Goal: Information Seeking & Learning: Learn about a topic

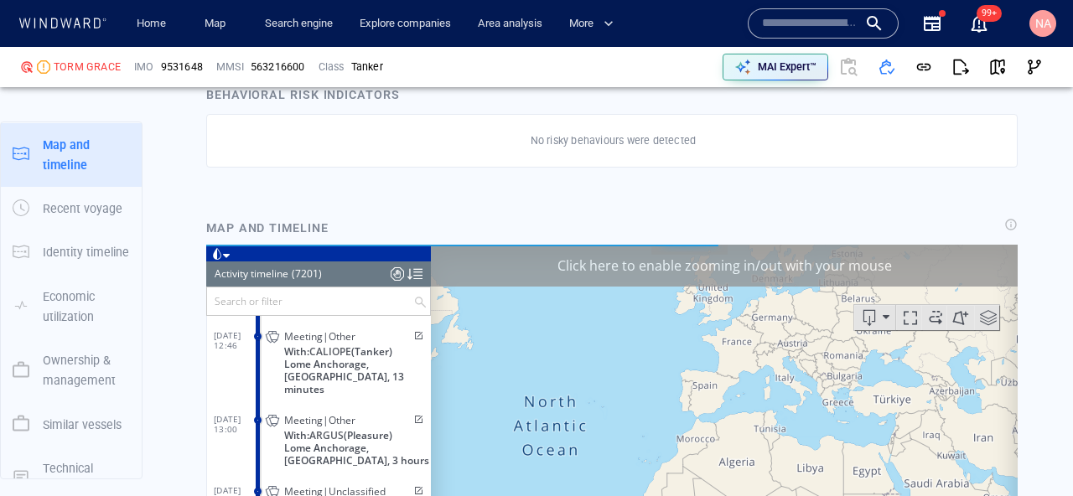
scroll to position [331374, 0]
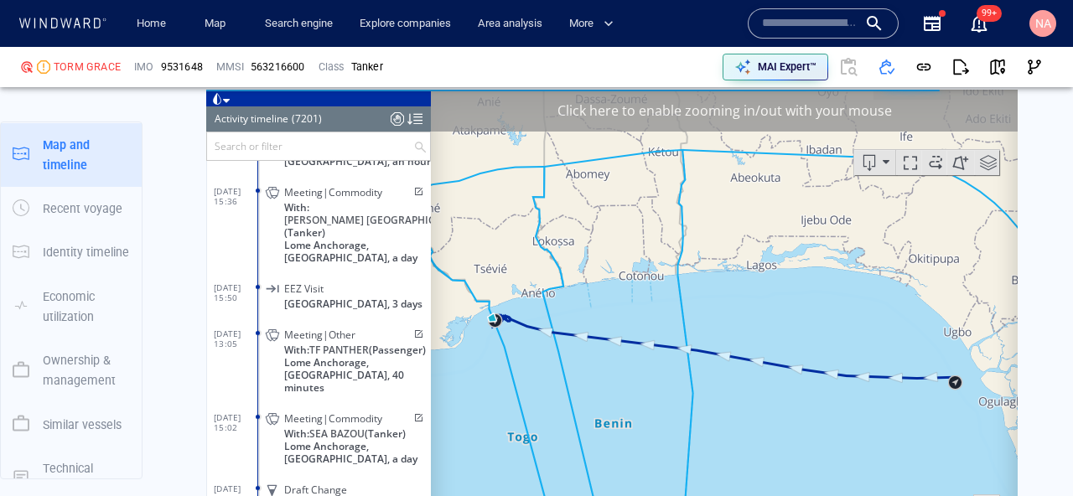
scroll to position [309757, 0]
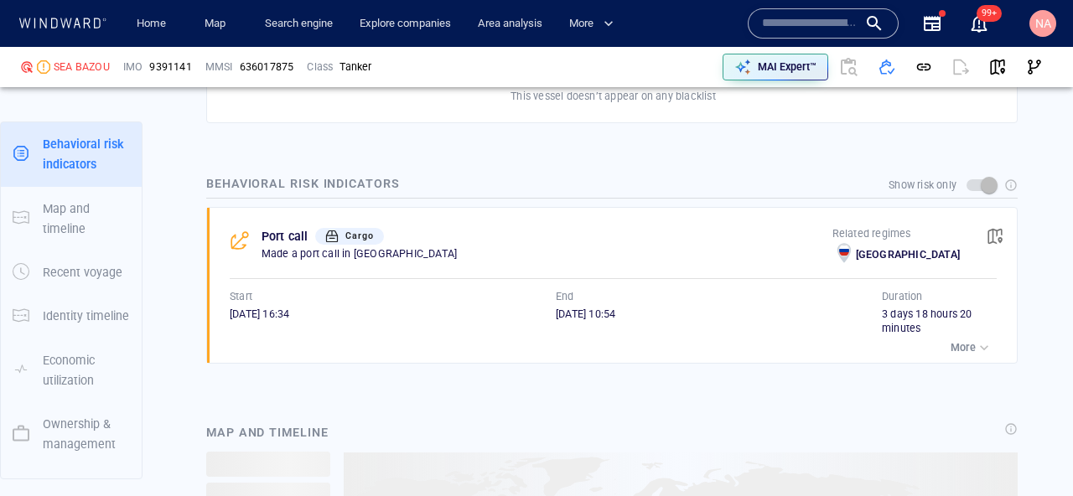
scroll to position [1142, 0]
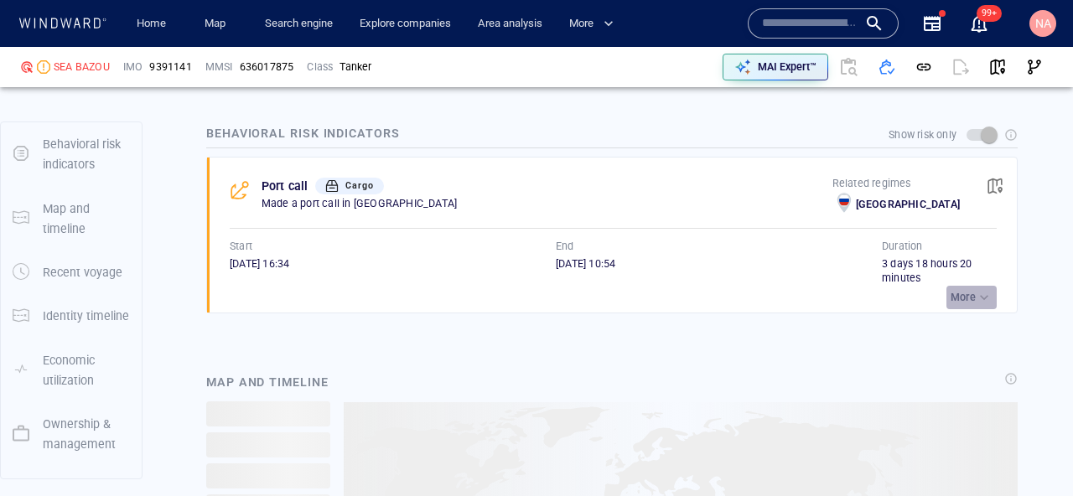
click at [958, 301] on p "More" at bounding box center [962, 297] width 25 height 15
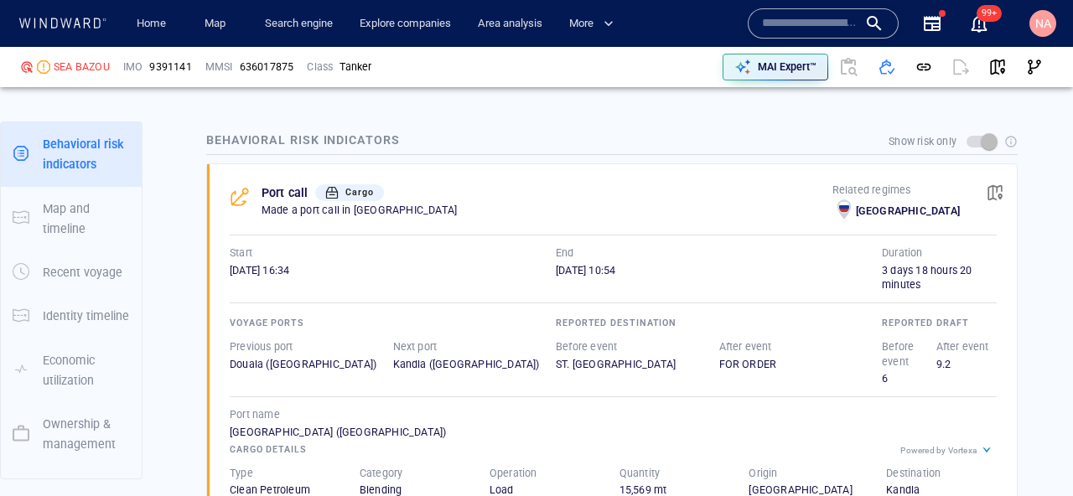
scroll to position [1132, 0]
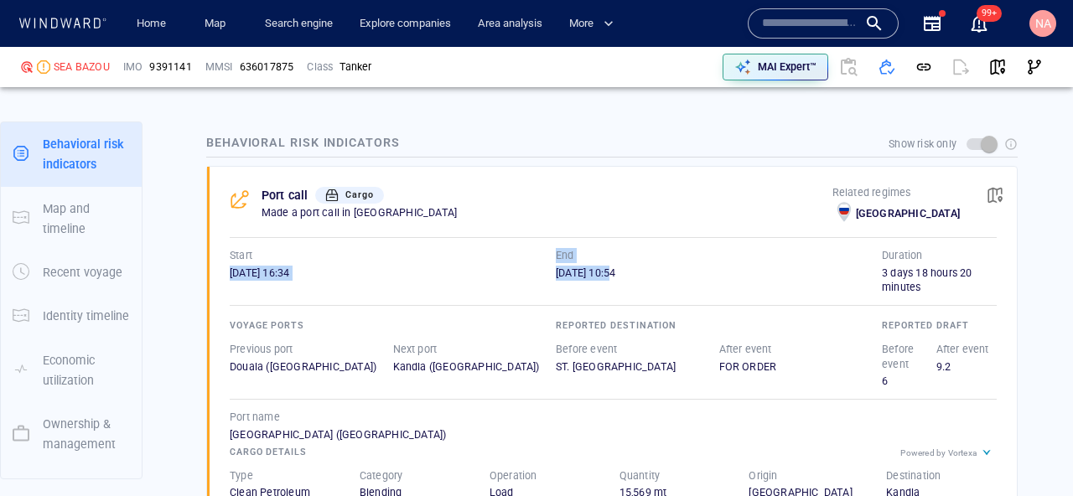
drag, startPoint x: 223, startPoint y: 270, endPoint x: 640, endPoint y: 270, distance: 417.4
click at [640, 270] on div "Port call Cargo Made a port call in Russia Related regimes Russia Start 16/12/2…" at bounding box center [617, 362] width 799 height 390
click at [615, 270] on span "20/12/2023 10:54" at bounding box center [586, 273] width 60 height 13
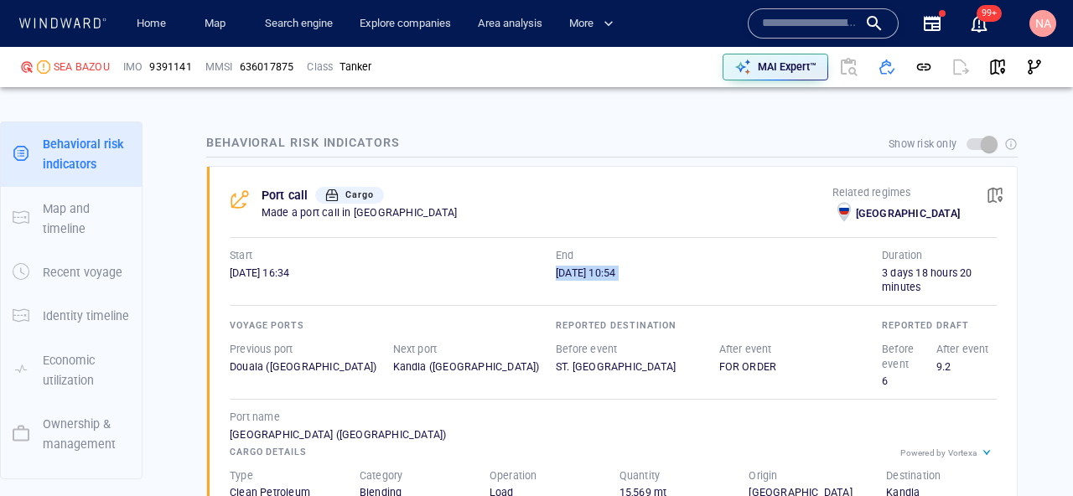
click at [615, 270] on span "20/12/2023 10:54" at bounding box center [586, 273] width 60 height 13
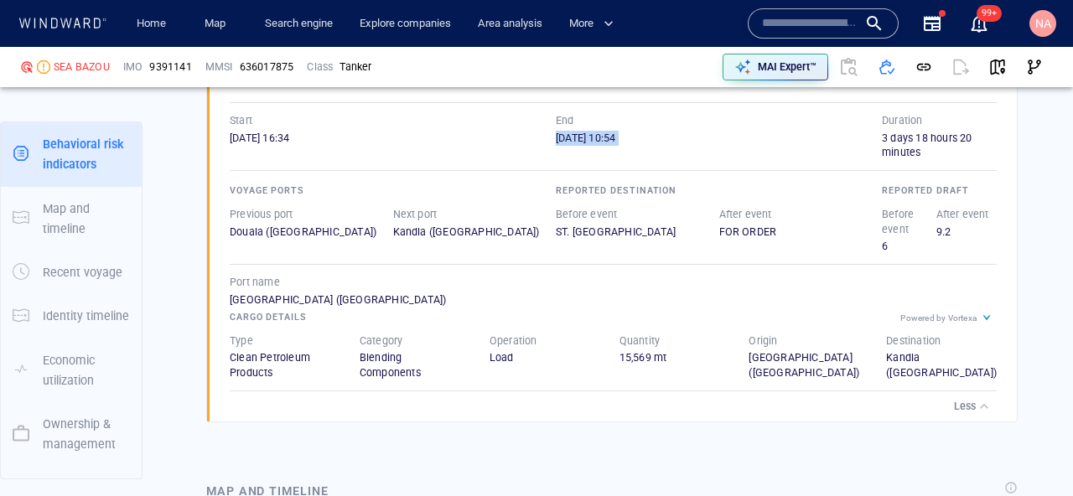
scroll to position [1274, 0]
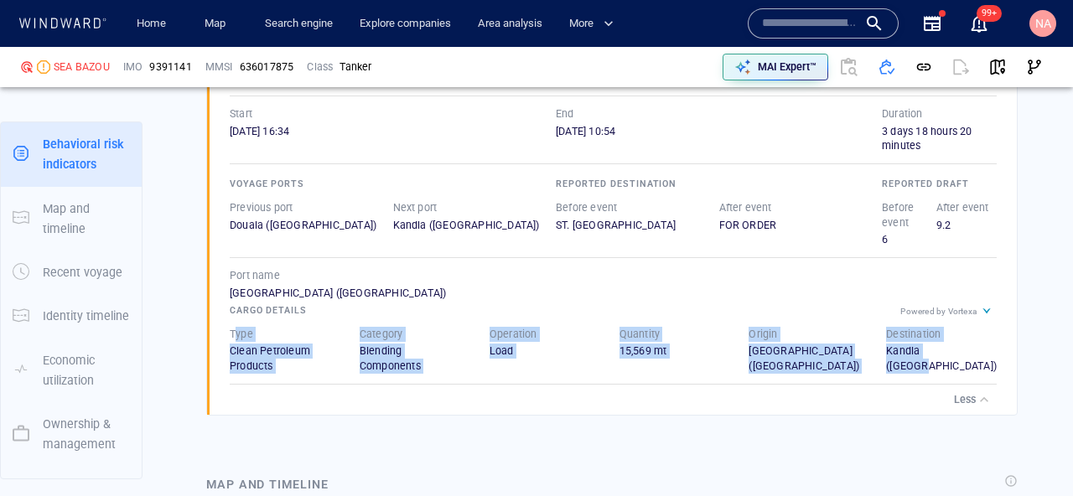
drag, startPoint x: 237, startPoint y: 336, endPoint x: 909, endPoint y: 366, distance: 672.9
click at [909, 366] on div "Type Clean Petroleum Products Category Blending Components Operation Load Quant…" at bounding box center [613, 350] width 800 height 81
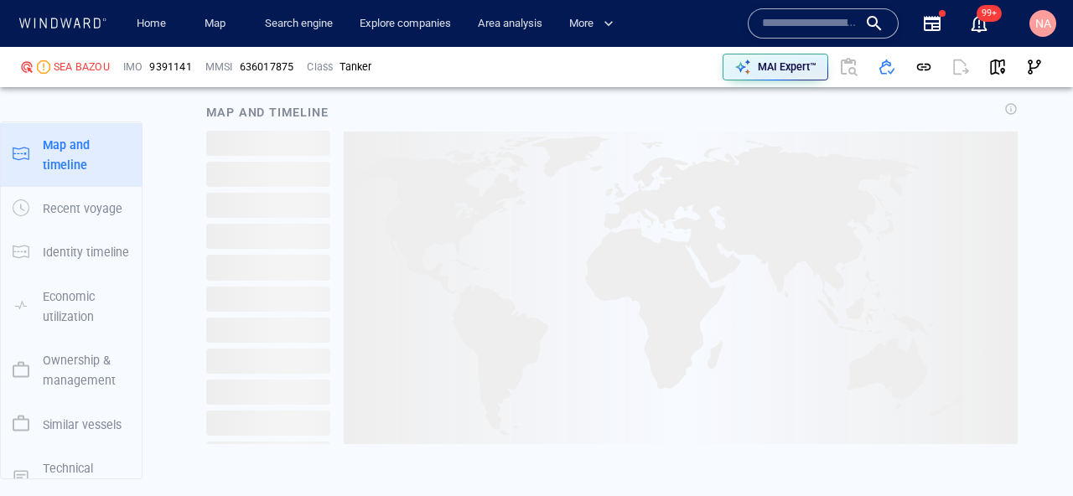
scroll to position [1628, 0]
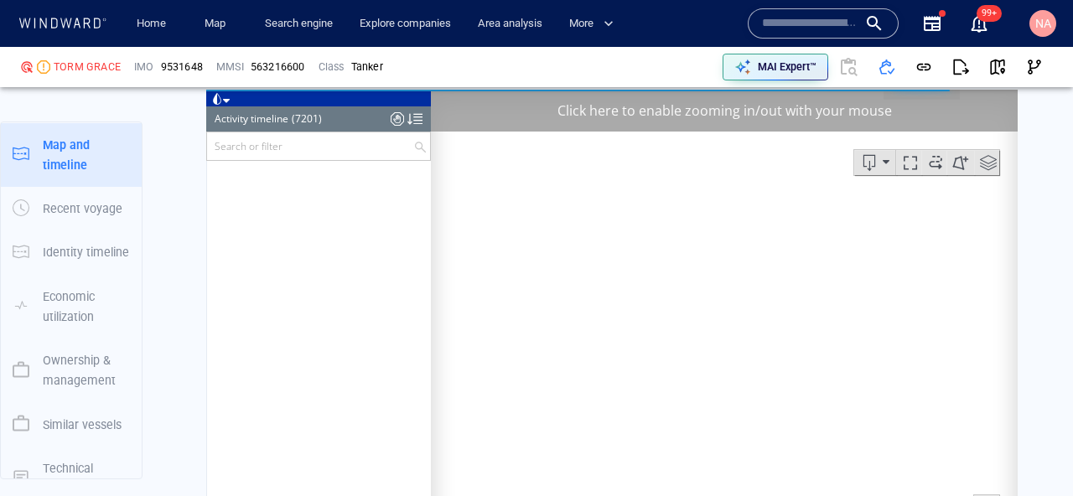
scroll to position [309757, 0]
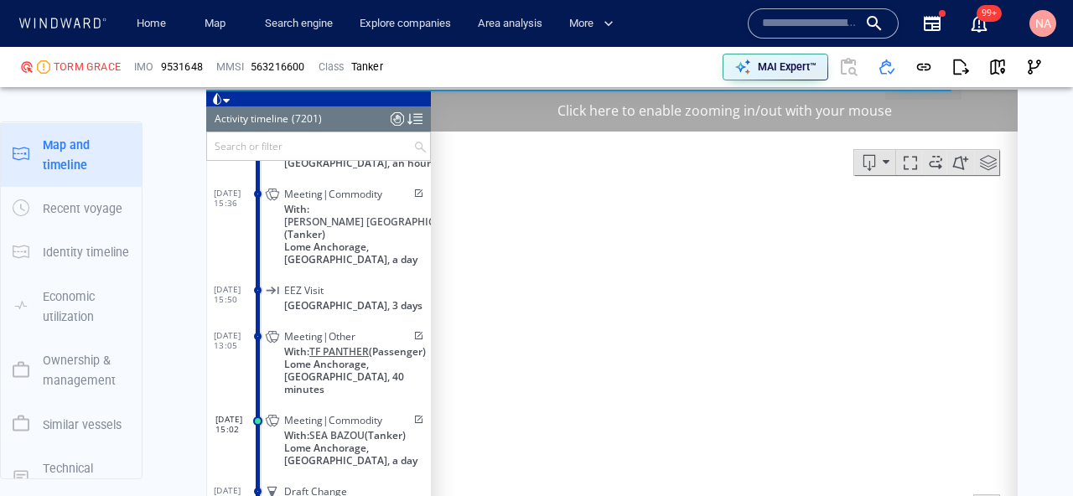
click at [339, 344] on span "TF PANTHER" at bounding box center [339, 350] width 60 height 13
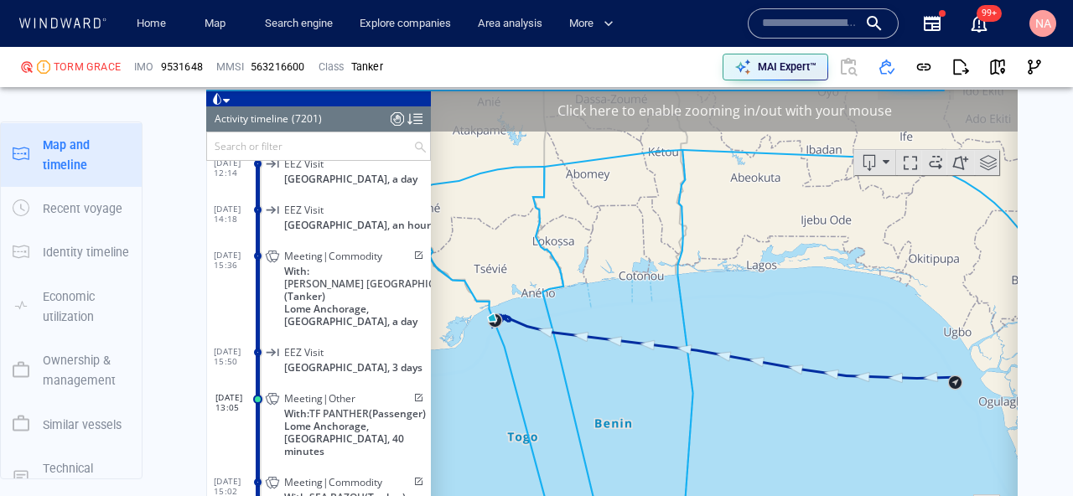
scroll to position [309715, 0]
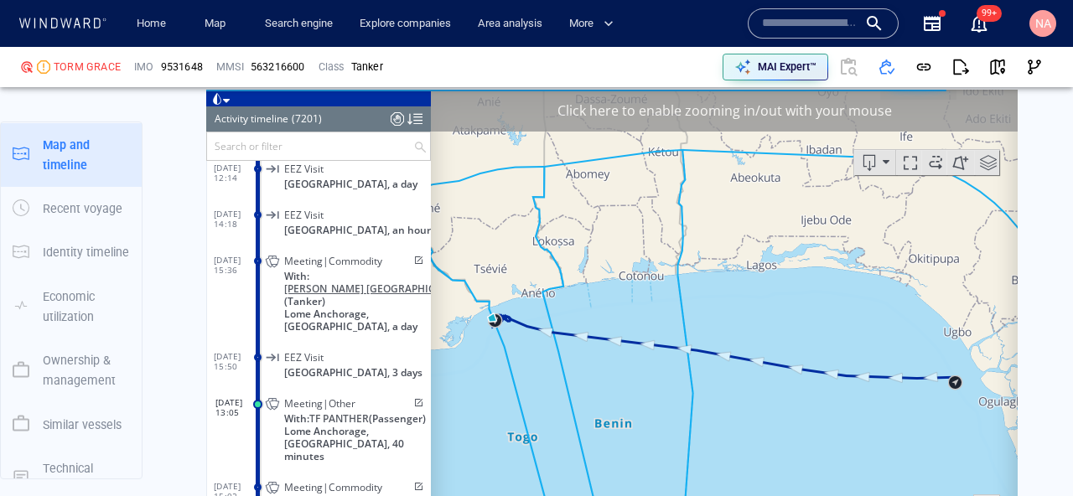
click at [352, 282] on span "MARLIN SARDINIA" at bounding box center [376, 288] width 185 height 13
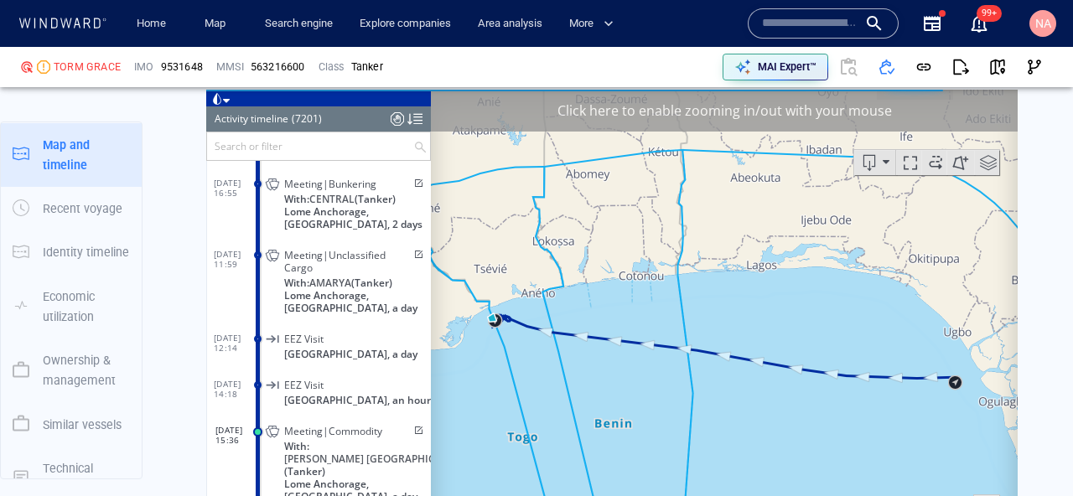
scroll to position [309594, 0]
click at [334, 277] on span "AMARYA" at bounding box center [330, 283] width 42 height 13
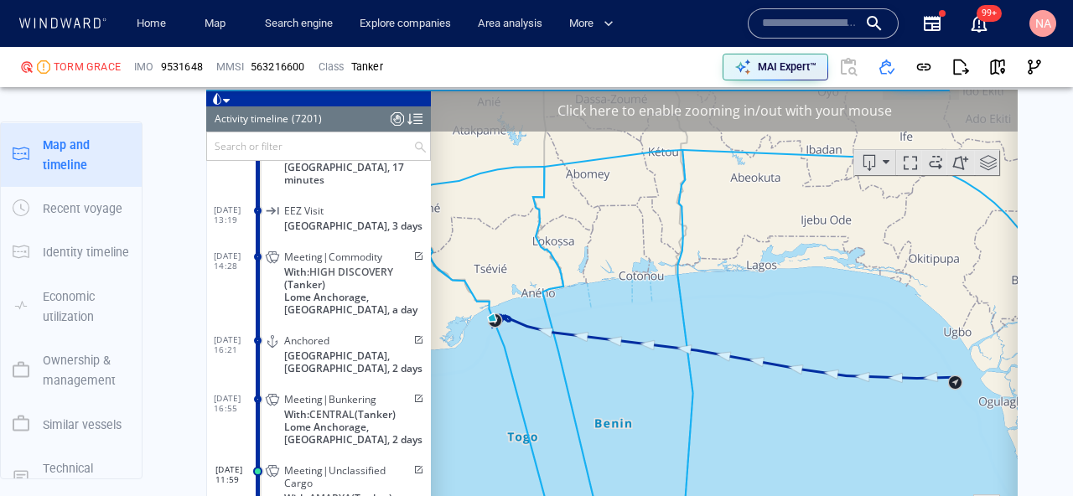
scroll to position [309427, 0]
click at [331, 267] on span "HIGH DISCOVERY" at bounding box center [351, 273] width 84 height 13
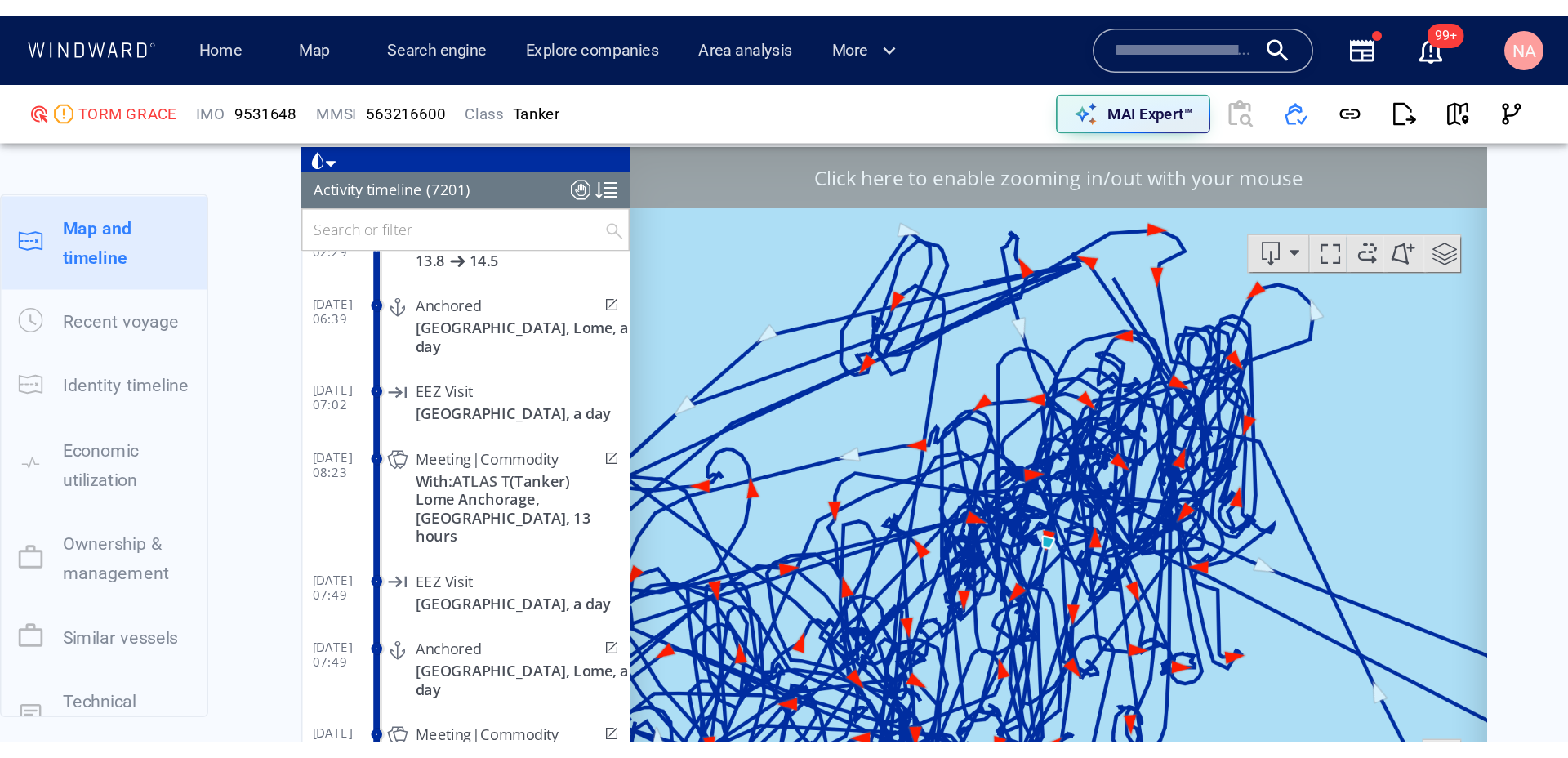
scroll to position [302040, 0]
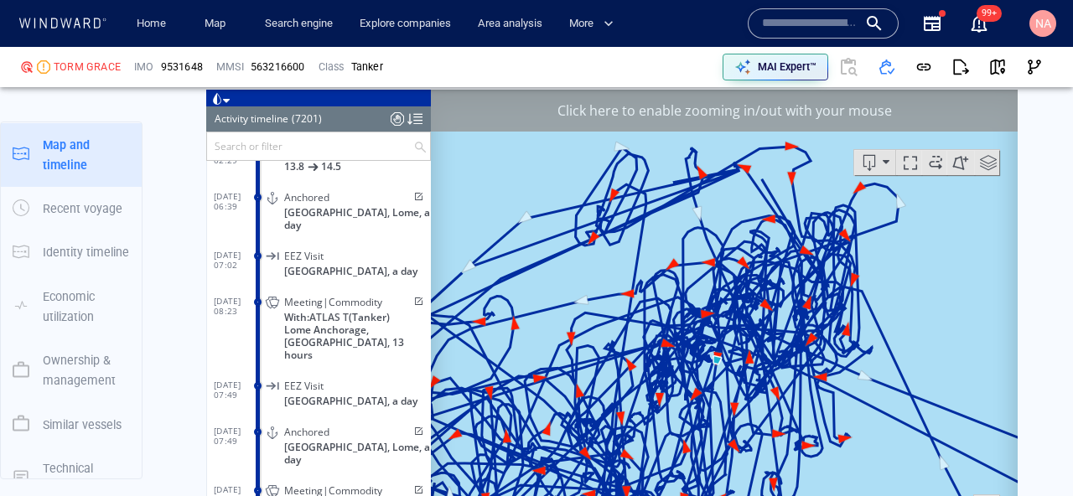
click at [787, 16] on input "text" at bounding box center [810, 23] width 96 height 25
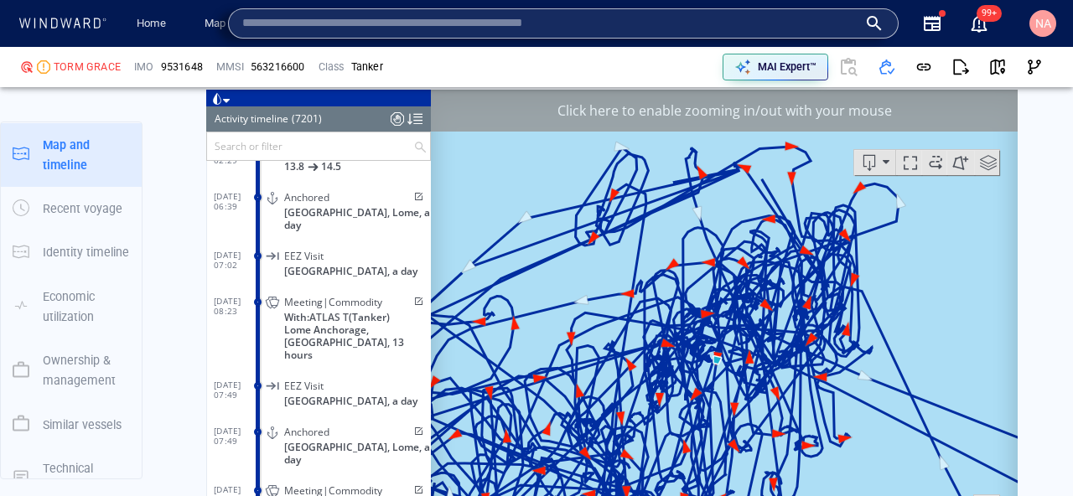
paste input "*******"
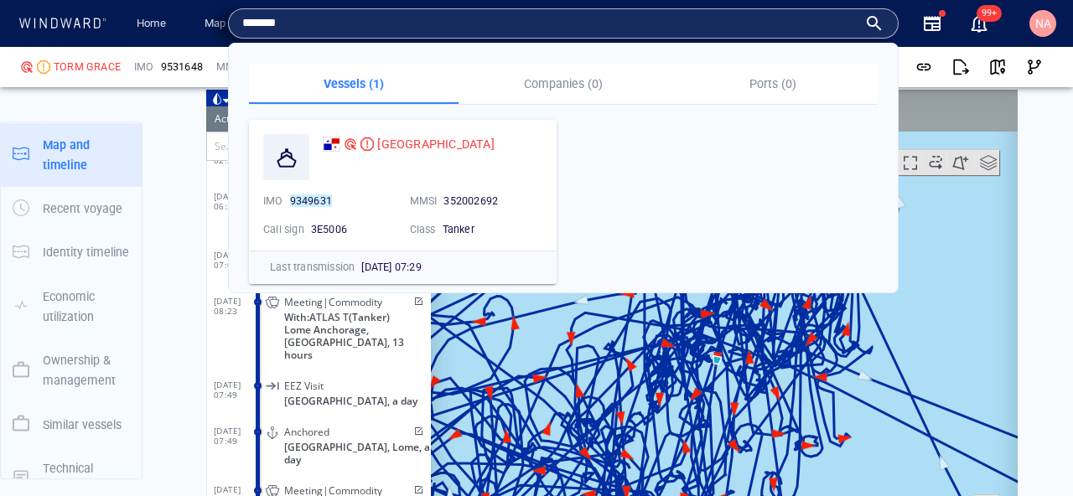
type input "*******"
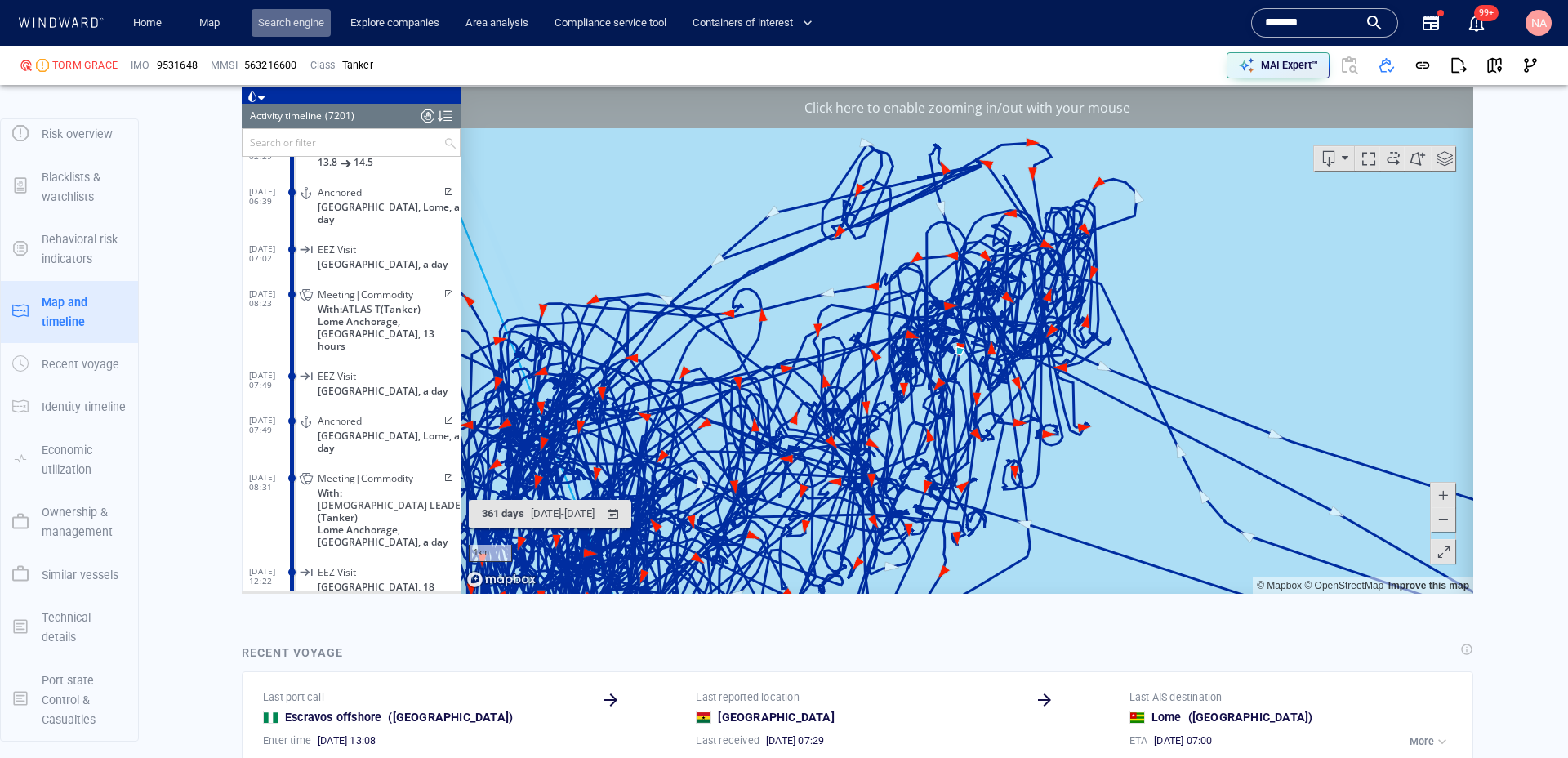
click at [265, 31] on link "Search engine" at bounding box center [290, 22] width 79 height 28
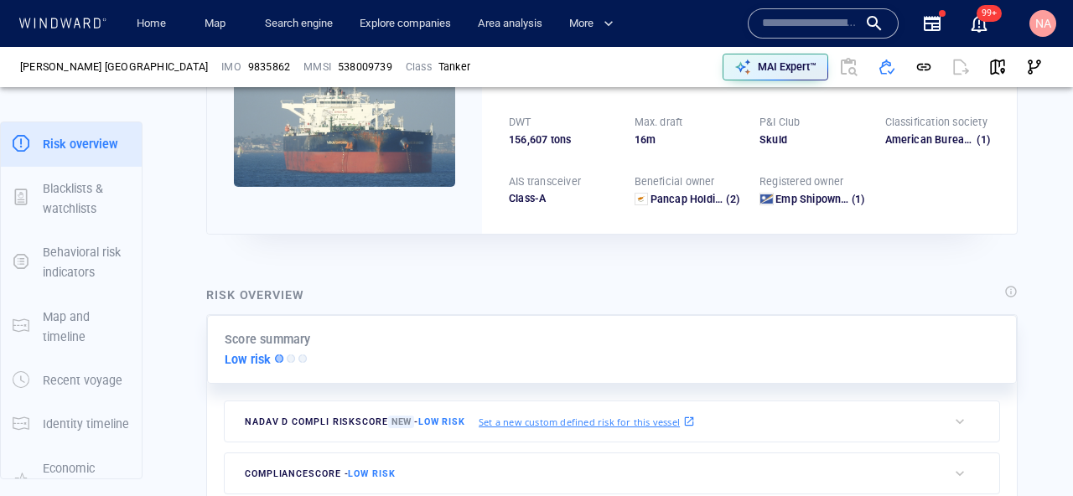
scroll to position [150, 0]
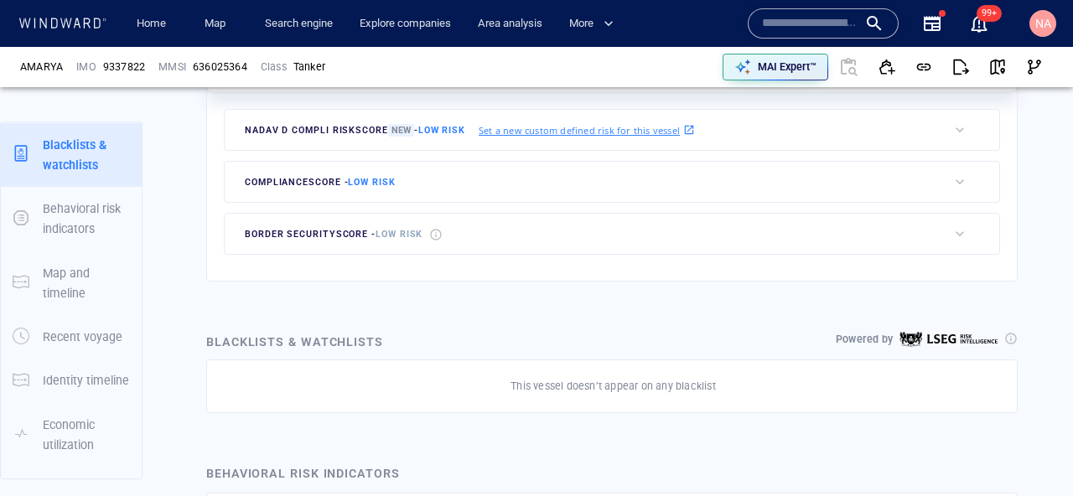
scroll to position [491, 0]
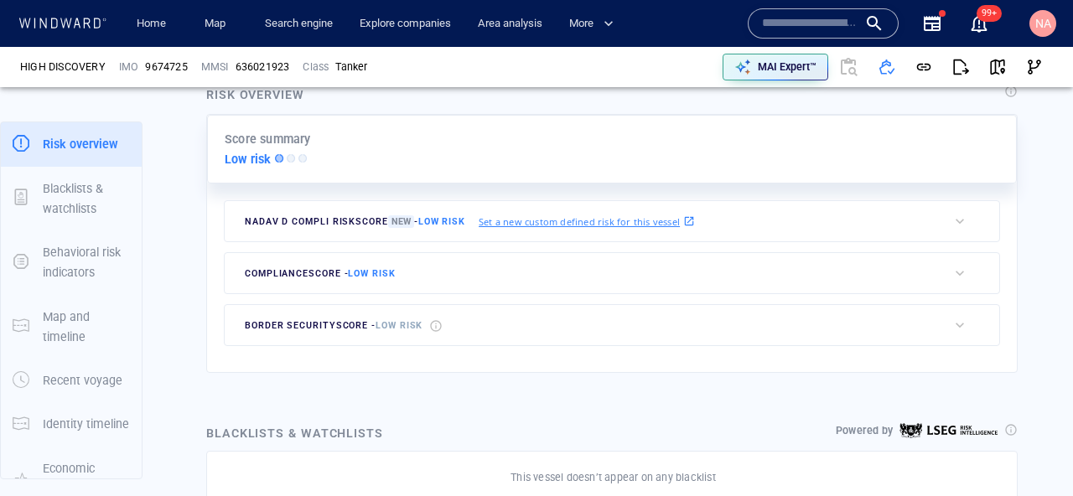
scroll to position [409, 0]
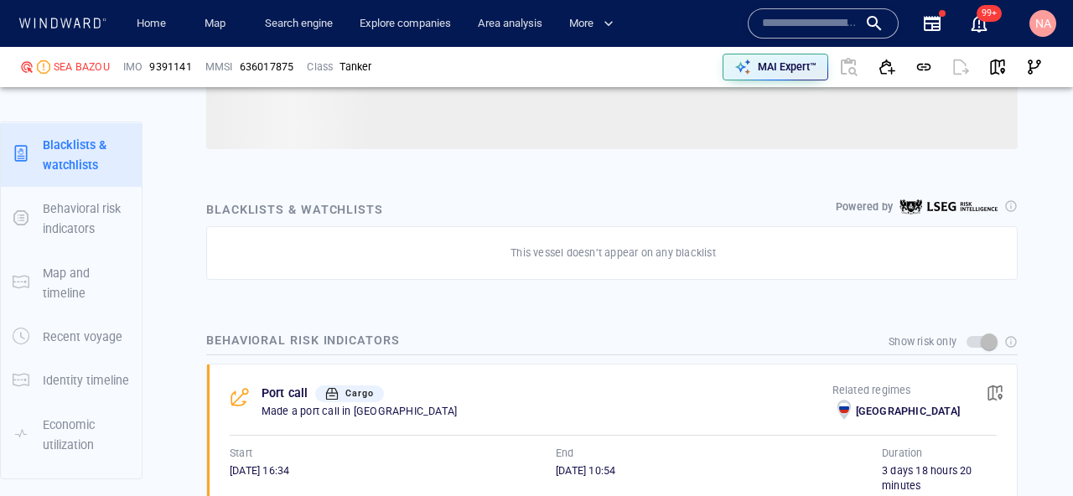
scroll to position [152, 0]
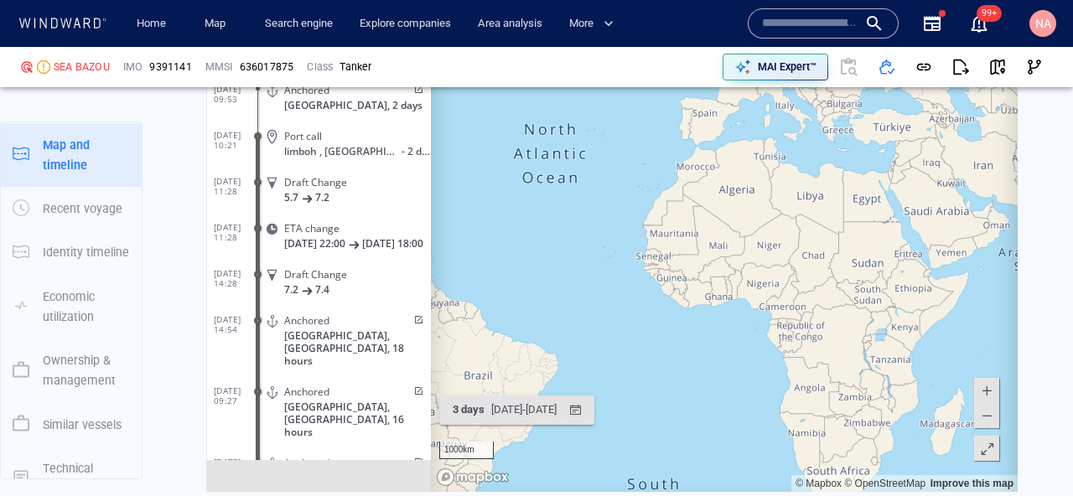
scroll to position [1586, 0]
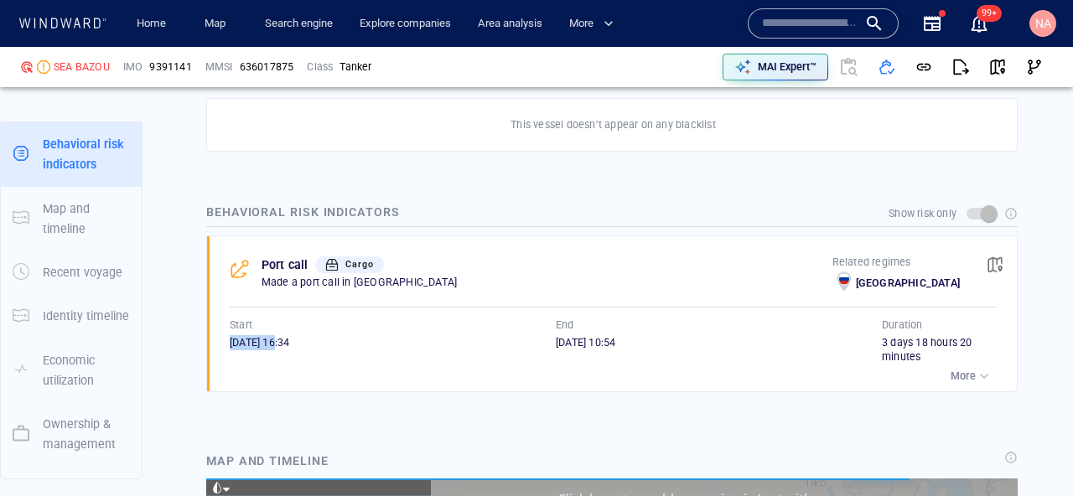
drag, startPoint x: 224, startPoint y: 343, endPoint x: 302, endPoint y: 343, distance: 77.9
click at [302, 343] on div "Port call Cargo Made a port call in Russia Related regimes Russia Start 16/12/2…" at bounding box center [617, 314] width 799 height 156
drag, startPoint x: 528, startPoint y: 339, endPoint x: 588, endPoint y: 339, distance: 59.5
click at [587, 339] on div "Start 16/12/2023 16:34 End 20/12/2023 10:54" at bounding box center [556, 342] width 652 height 48
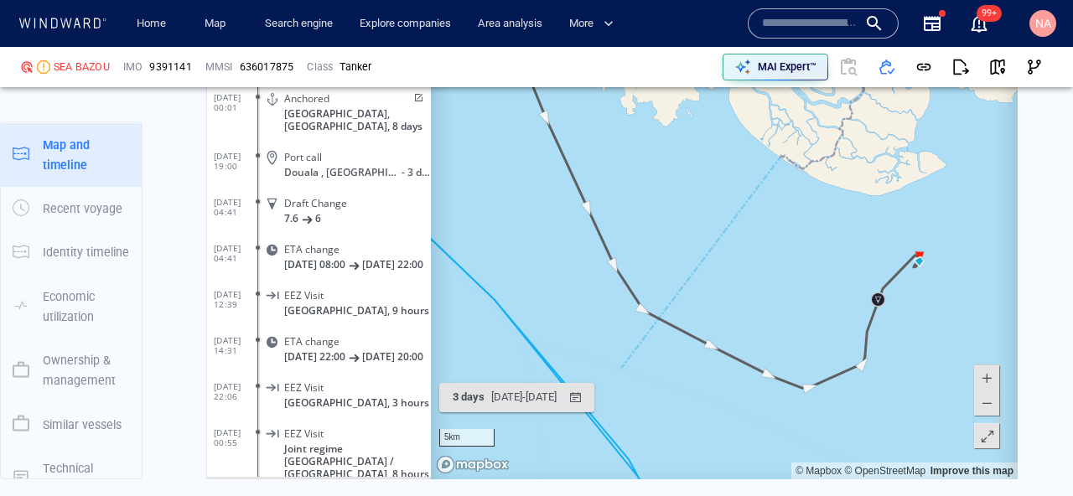
click at [808, 28] on input "text" at bounding box center [810, 23] width 96 height 25
paste input "*******"
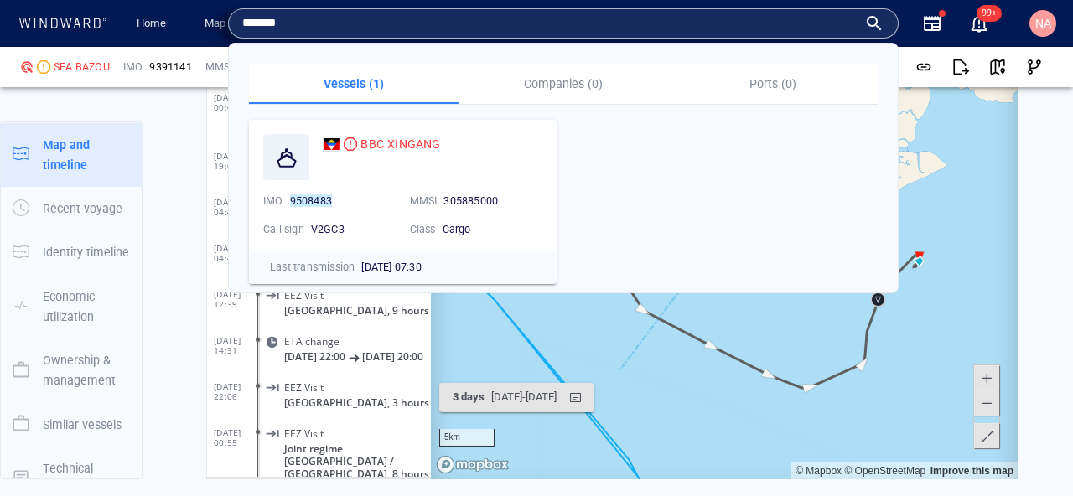
type input "*******"
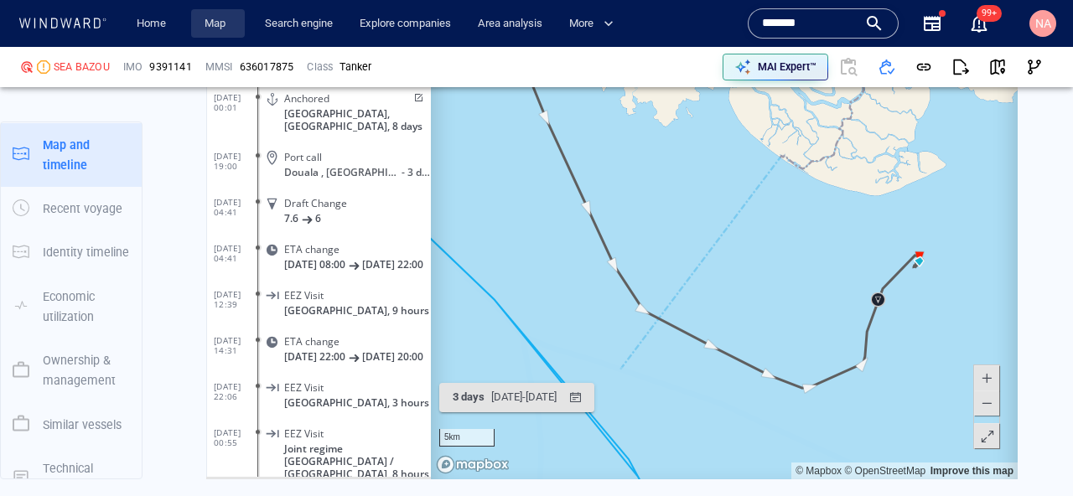
click at [208, 27] on link "Map" at bounding box center [218, 23] width 40 height 29
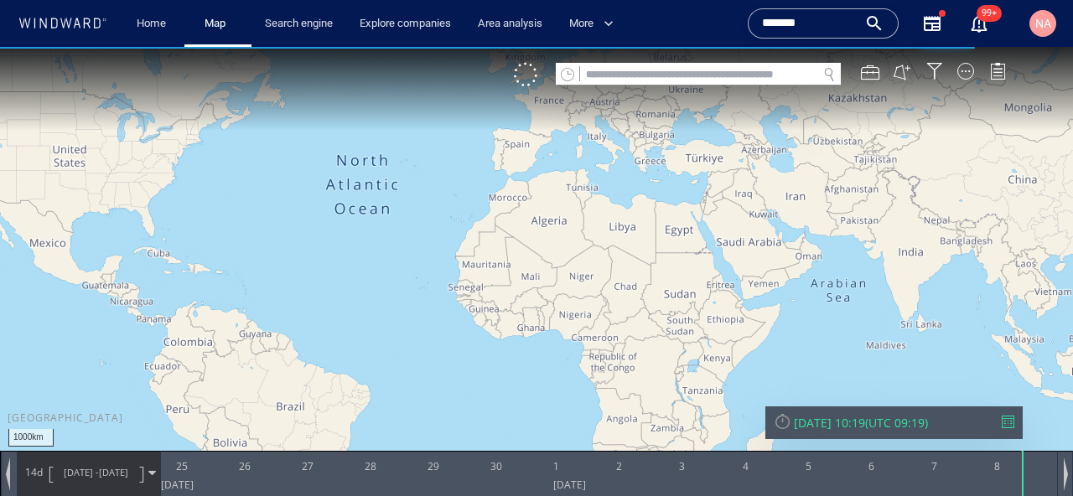
click at [779, 85] on div "VM" at bounding box center [768, 74] width 509 height 23
click at [739, 76] on input "text" at bounding box center [698, 75] width 237 height 23
paste input "*******"
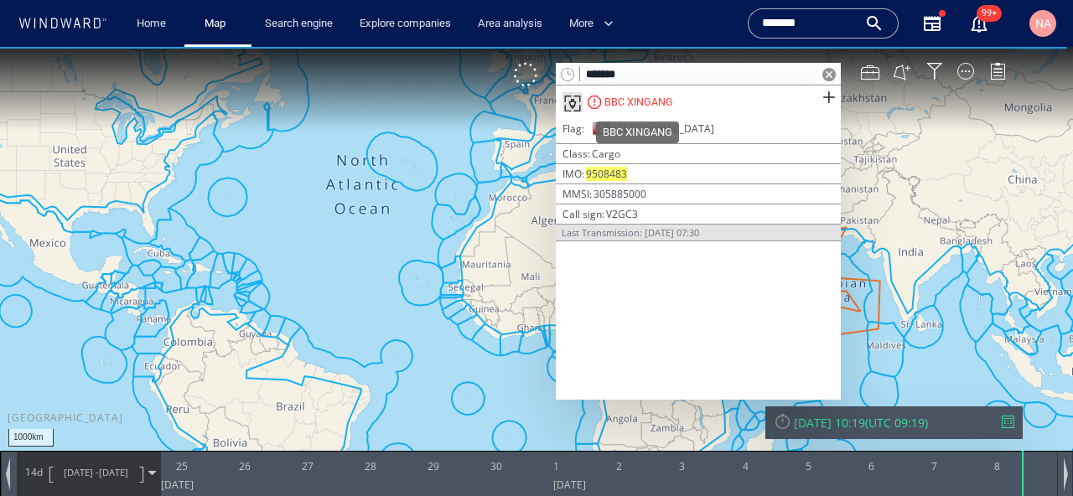
type input "*******"
click at [645, 100] on div "BBC XINGANG" at bounding box center [638, 102] width 69 height 15
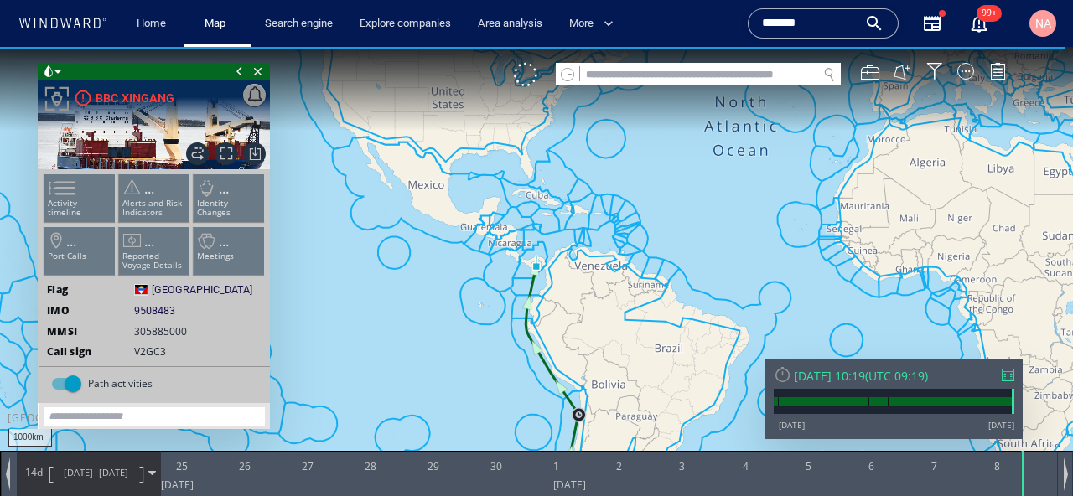
click at [232, 263] on ul "Activity timeline ... Alerts and Risk Indicators ... Identity Changes ... Port …" at bounding box center [154, 228] width 225 height 118
click at [220, 262] on ul "Activity timeline ... Alerts and Risk Indicators ... Identity Changes ... Port …" at bounding box center [154, 228] width 225 height 118
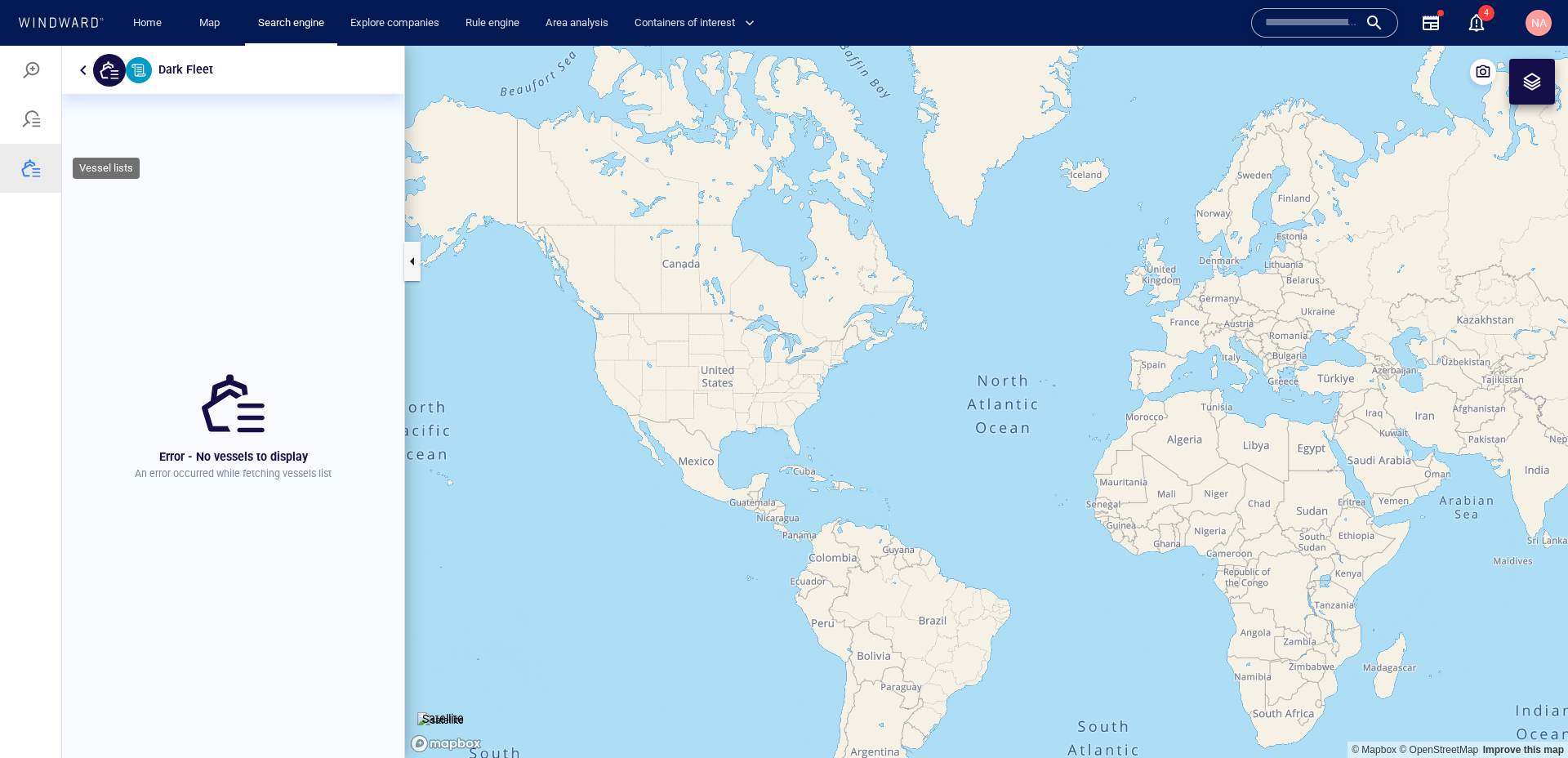
click at [24, 167] on div at bounding box center [31, 169] width 19 height 19
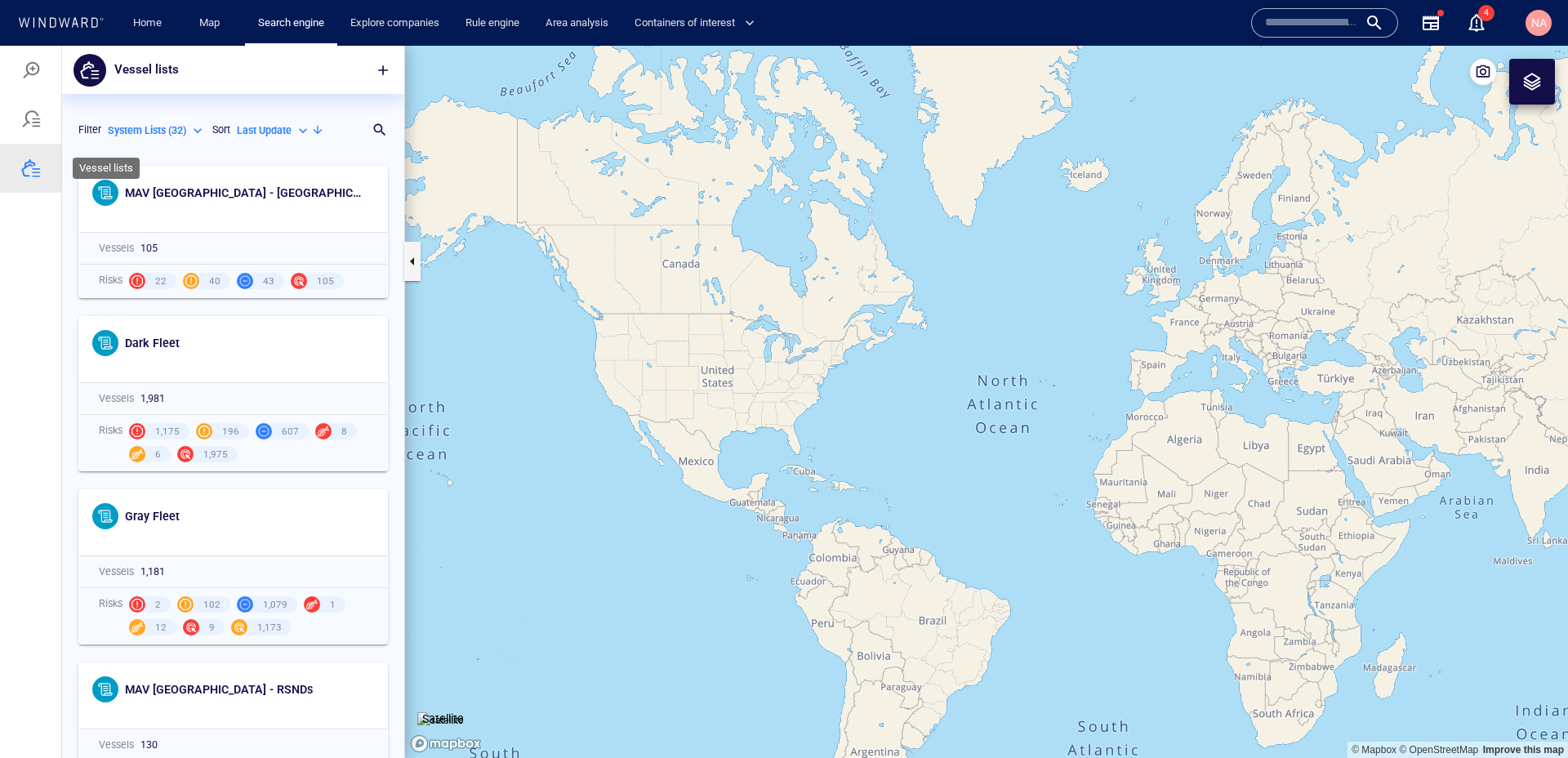
scroll to position [600, 342]
click at [153, 346] on span "Dark Fleet" at bounding box center [152, 342] width 55 height 13
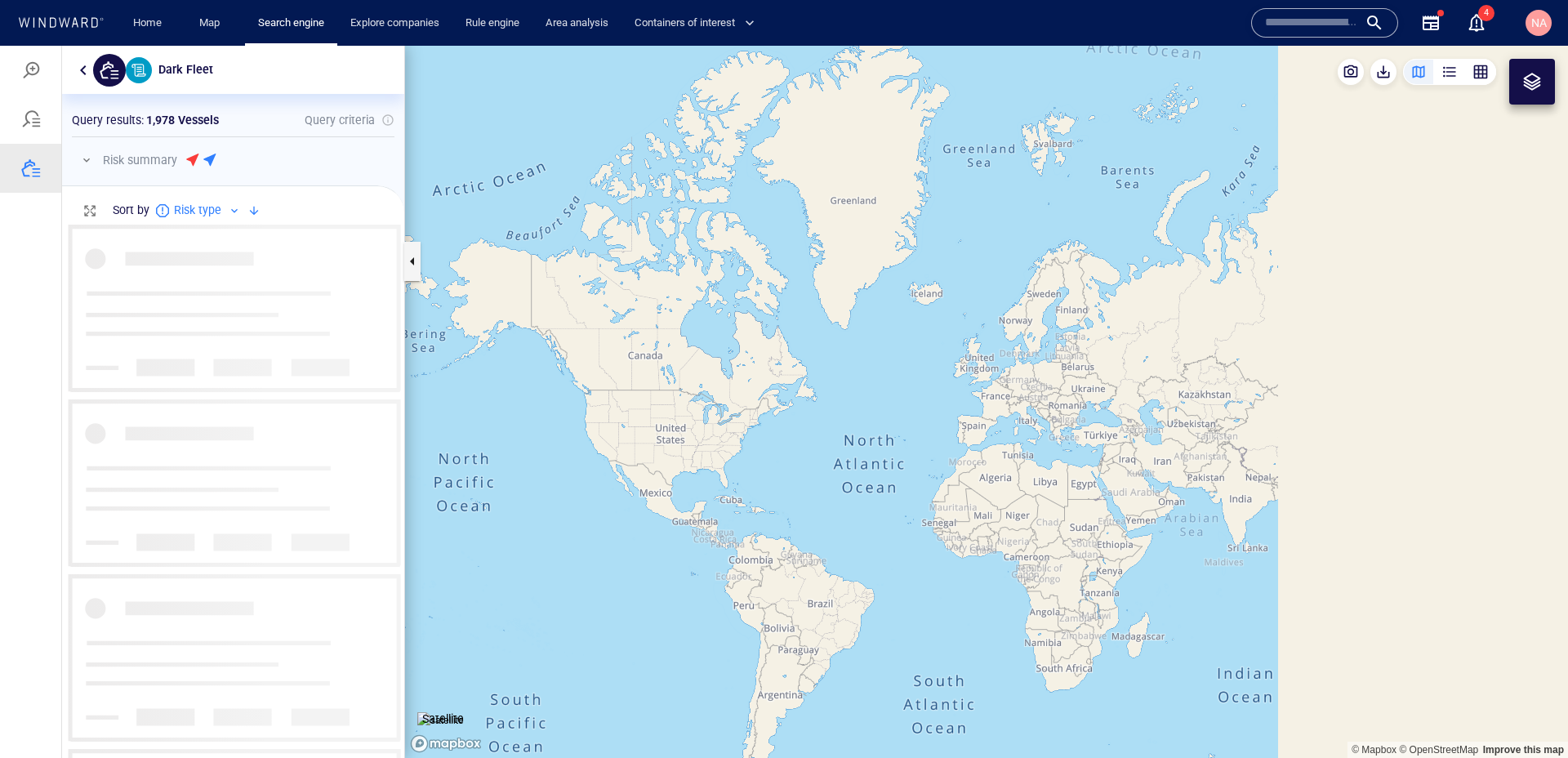
scroll to position [534, 342]
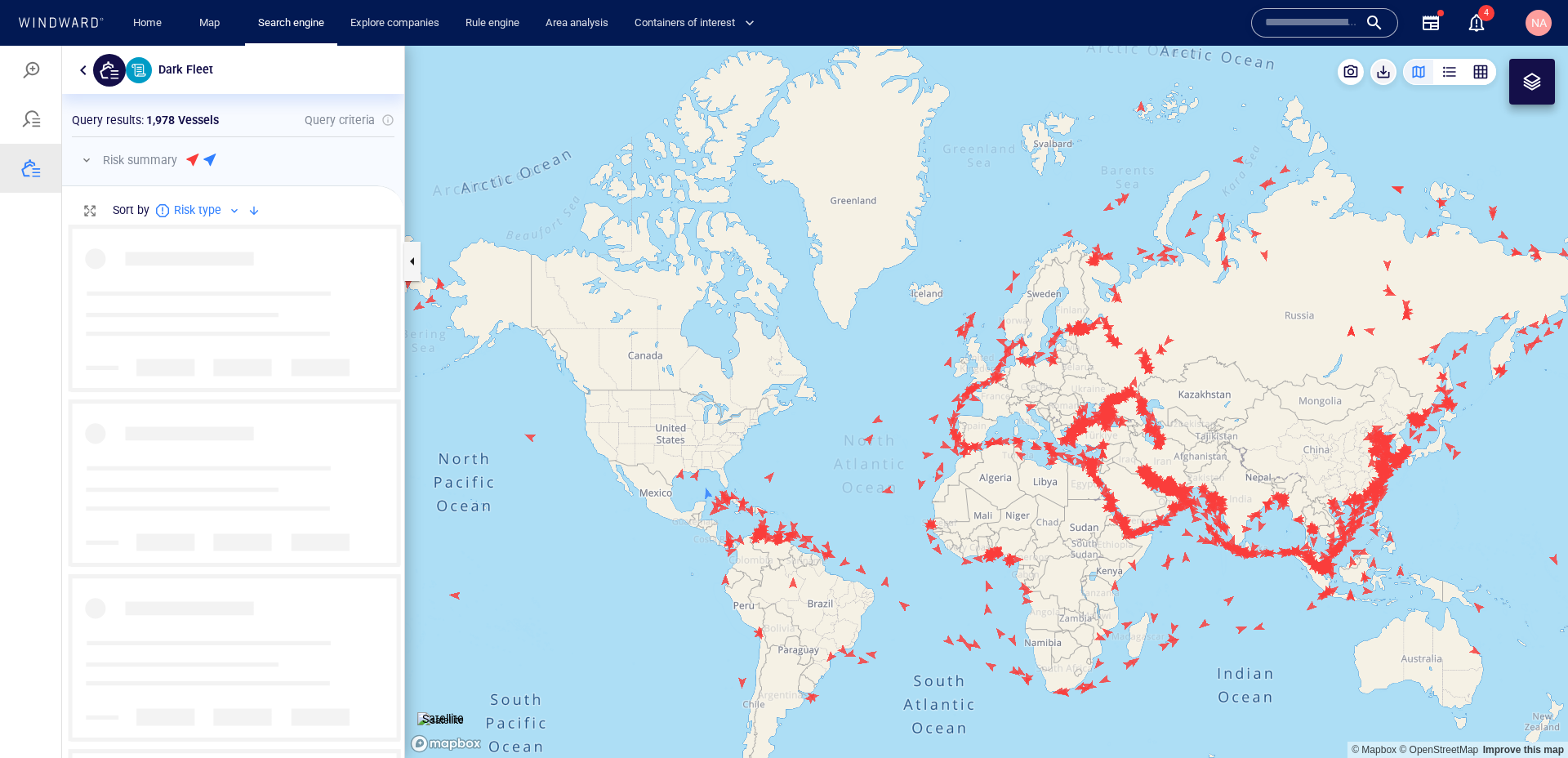
click at [1380, 74] on span "button" at bounding box center [1383, 71] width 17 height 17
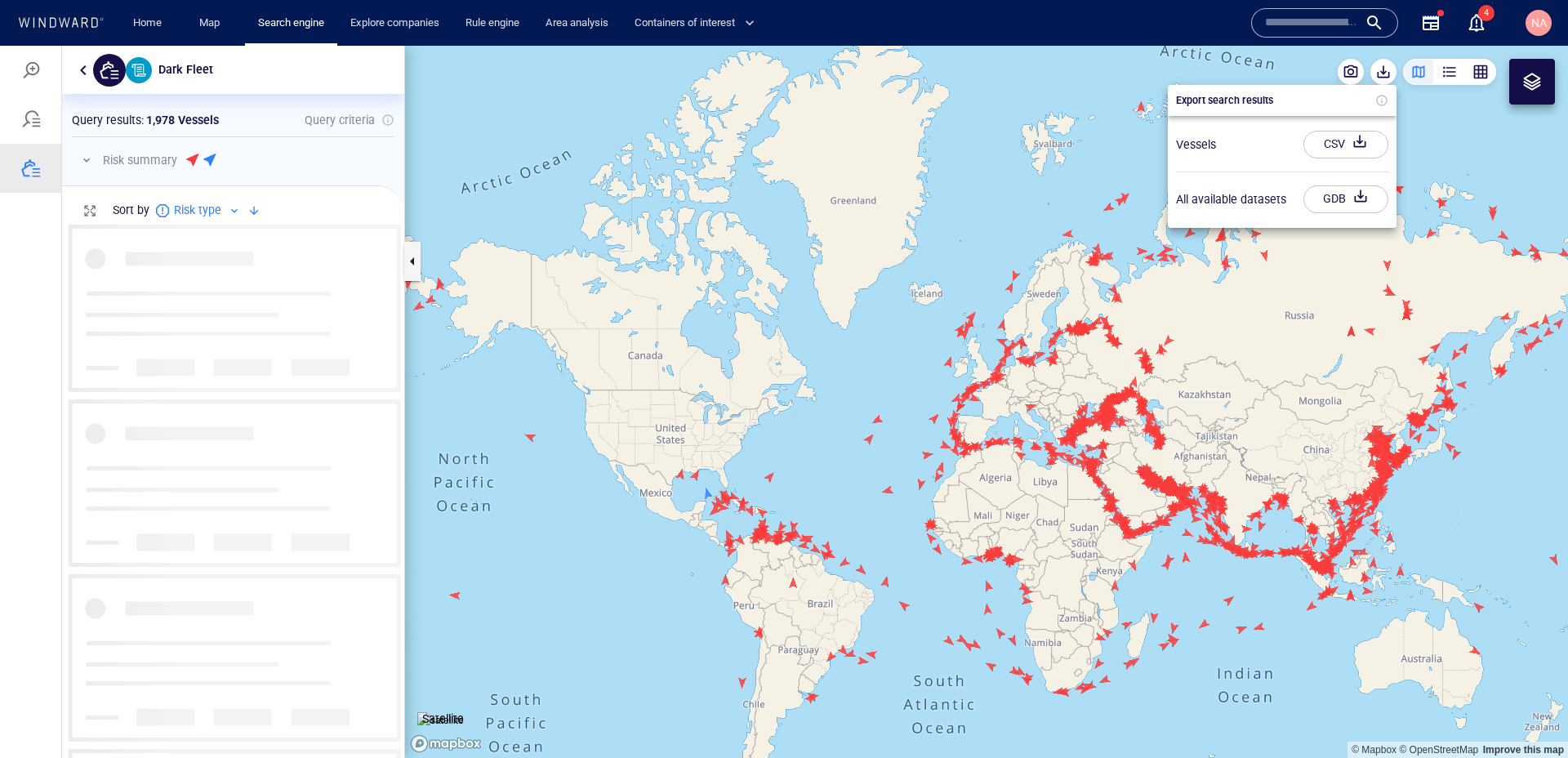
click at [1328, 145] on div "CSV" at bounding box center [1334, 144] width 27 height 27
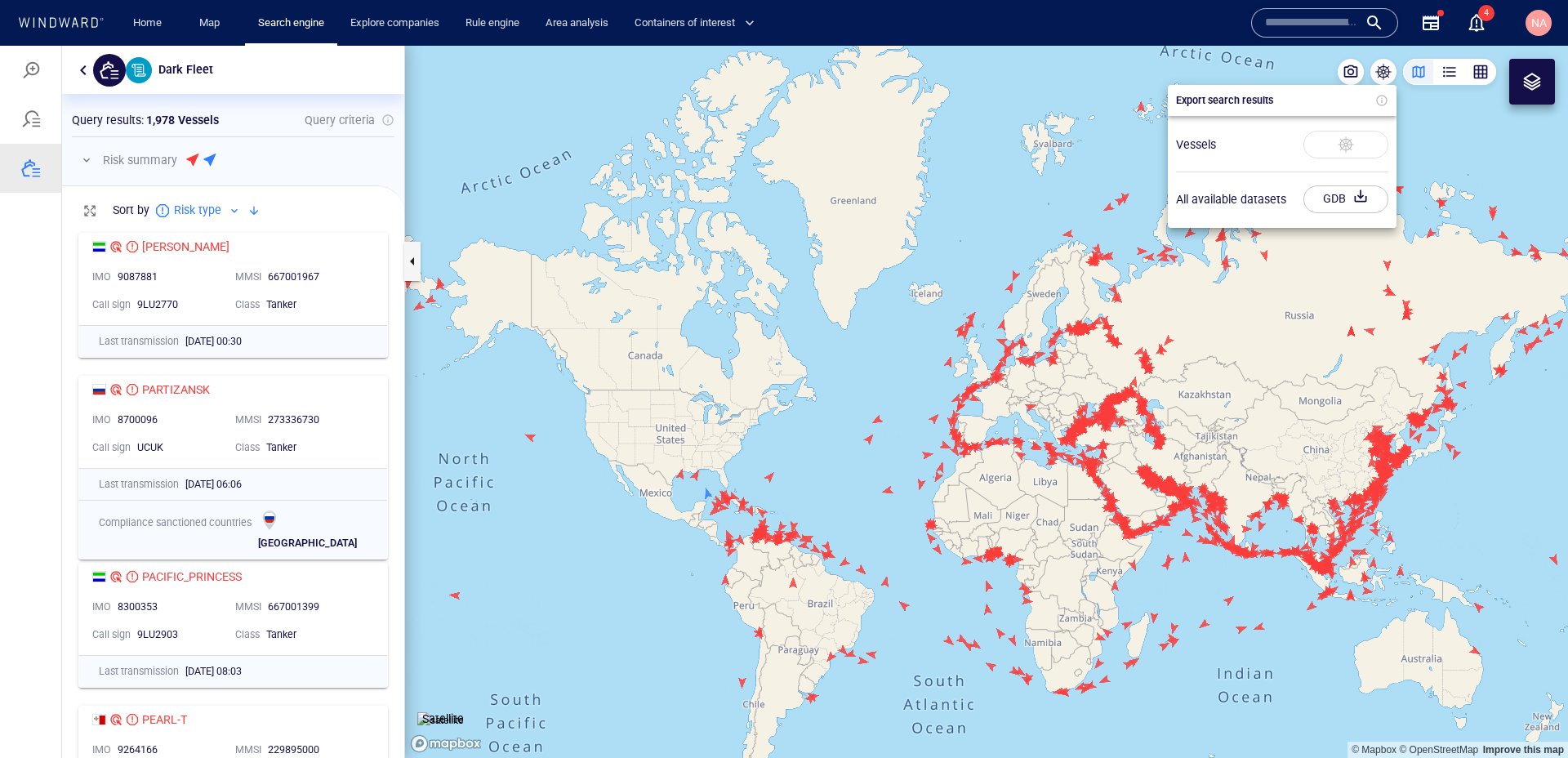
click at [1140, 98] on div at bounding box center [784, 401] width 1568 height 712
